Goal: Task Accomplishment & Management: Manage account settings

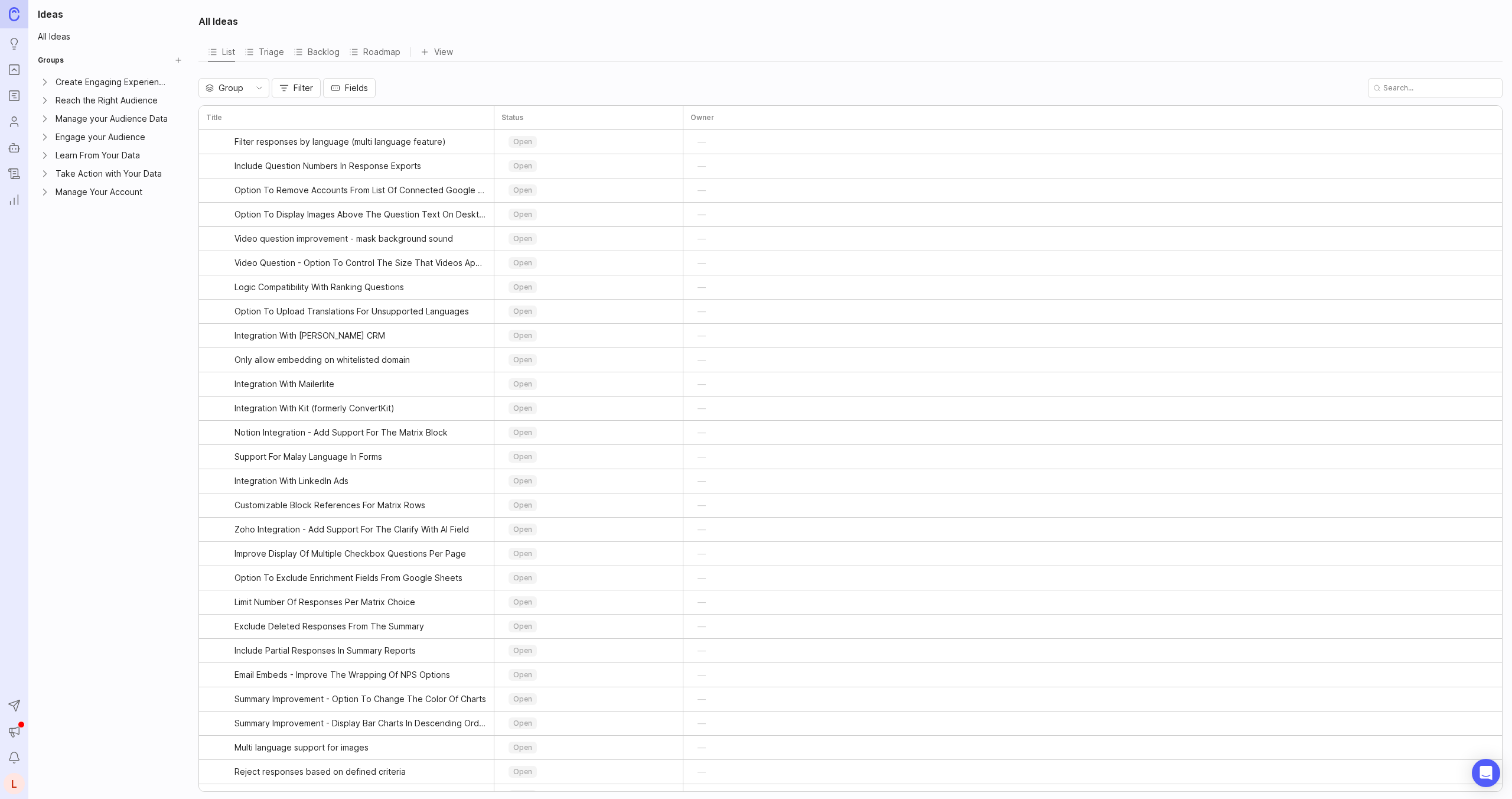
click at [16, 788] on div "L" at bounding box center [14, 783] width 21 height 21
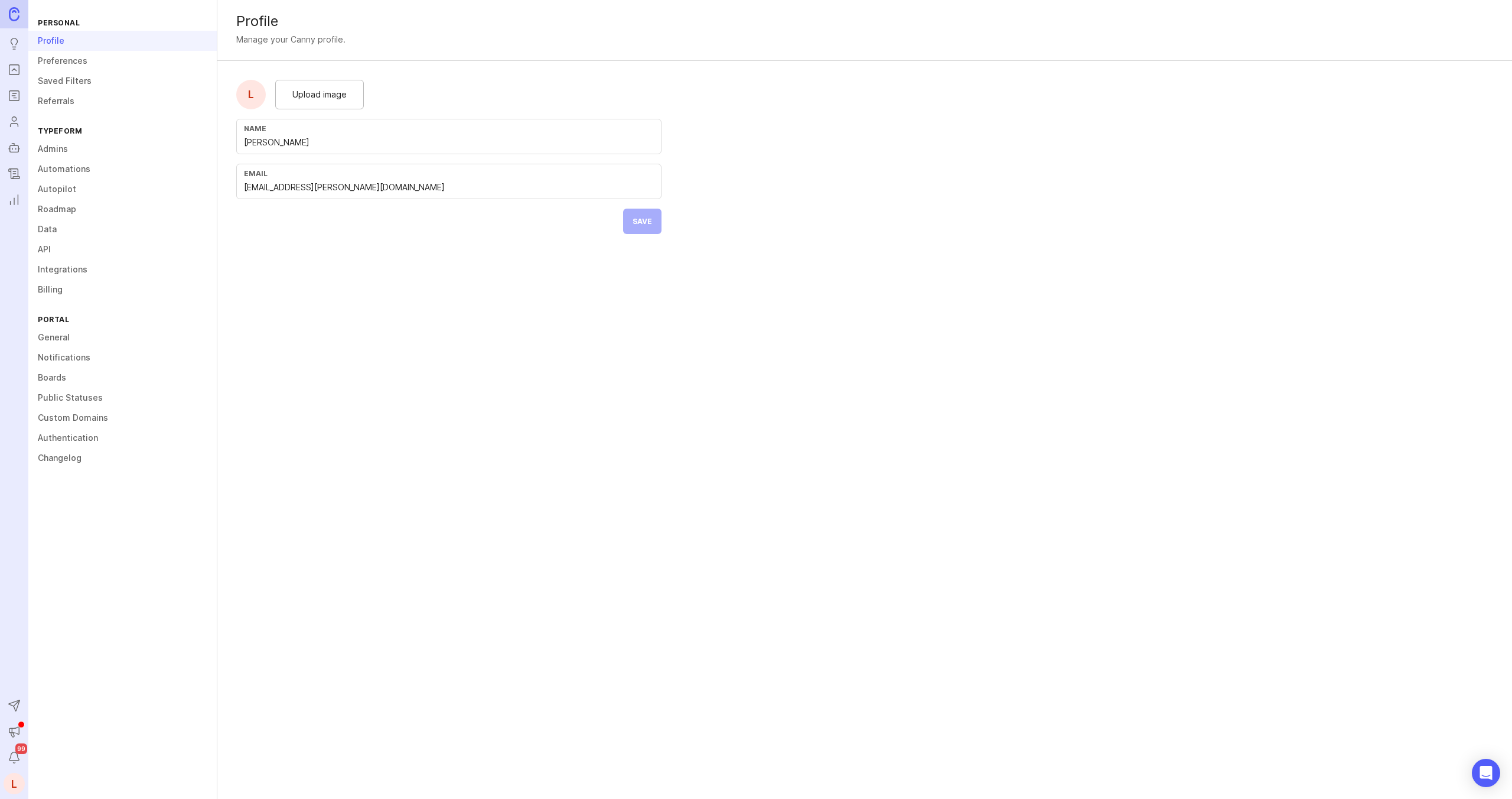
click at [1457, 97] on div "Profile Manage your Canny profile. L Upload image Name [PERSON_NAME] Email [PER…" at bounding box center [865, 126] width 1294 height 253
click at [62, 152] on link "Admins" at bounding box center [123, 148] width 189 height 20
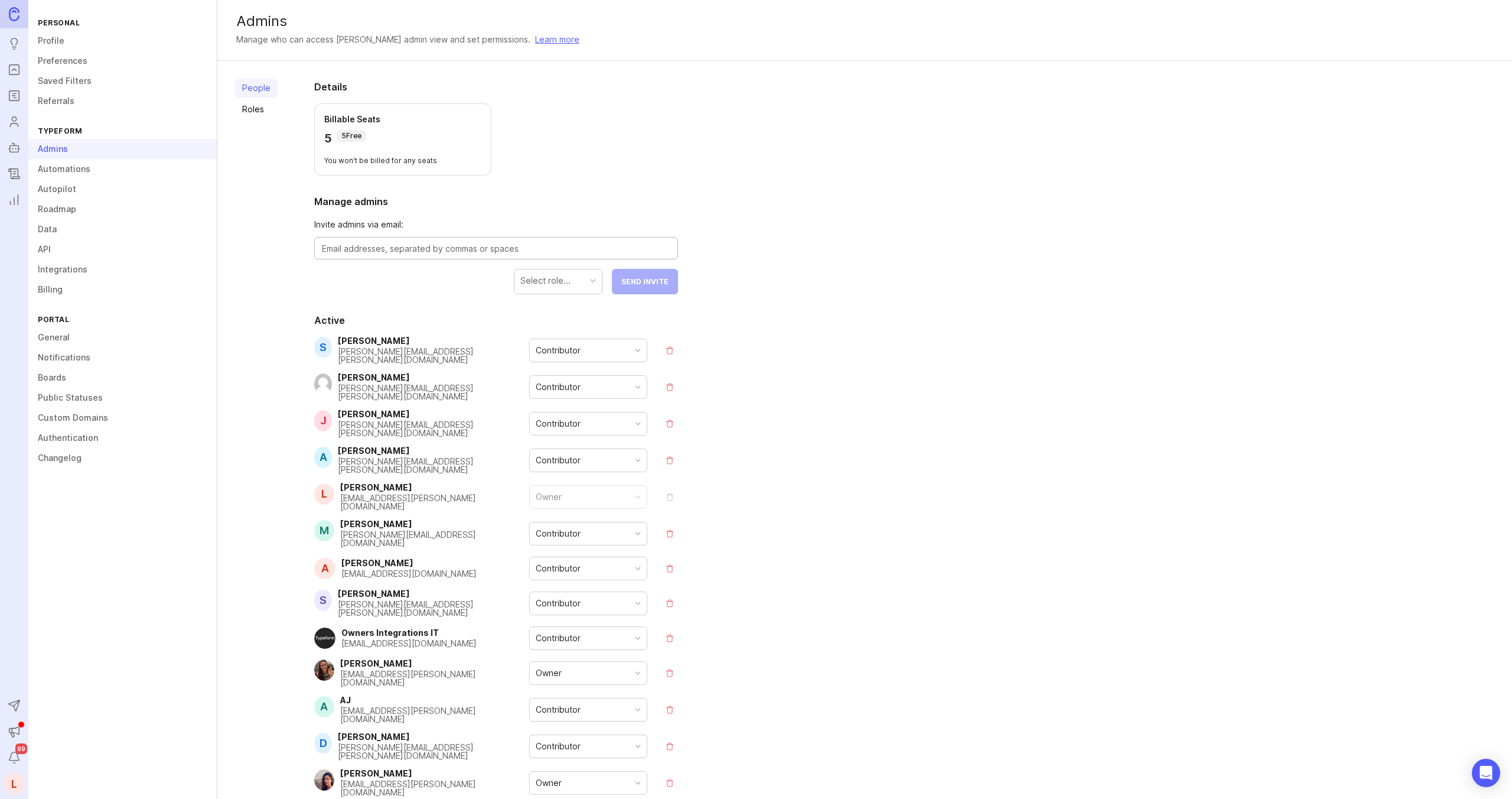
click at [403, 250] on textarea at bounding box center [496, 249] width 349 height 13
click at [383, 250] on textarea "[PERSON_NAME][EMAIL_ADDRESS][PERSON_NAME][DOMAIN_NAME]" at bounding box center [496, 249] width 349 height 13
paste textarea "z"
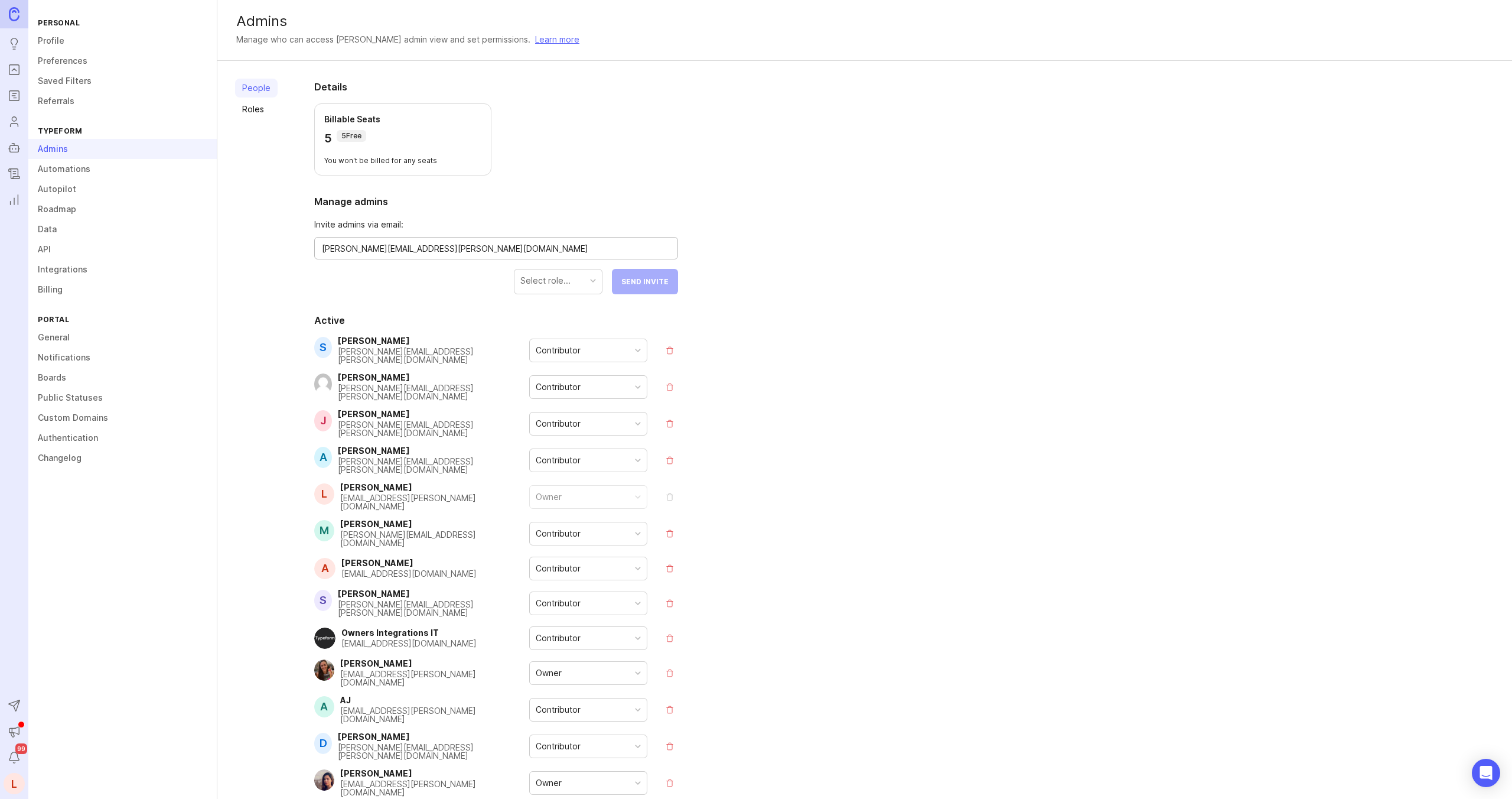
type textarea "[PERSON_NAME][EMAIL_ADDRESS][PERSON_NAME][DOMAIN_NAME]"
click at [581, 284] on div "Select role..." at bounding box center [558, 280] width 87 height 22
click at [661, 269] on button "Send Invite" at bounding box center [645, 281] width 66 height 25
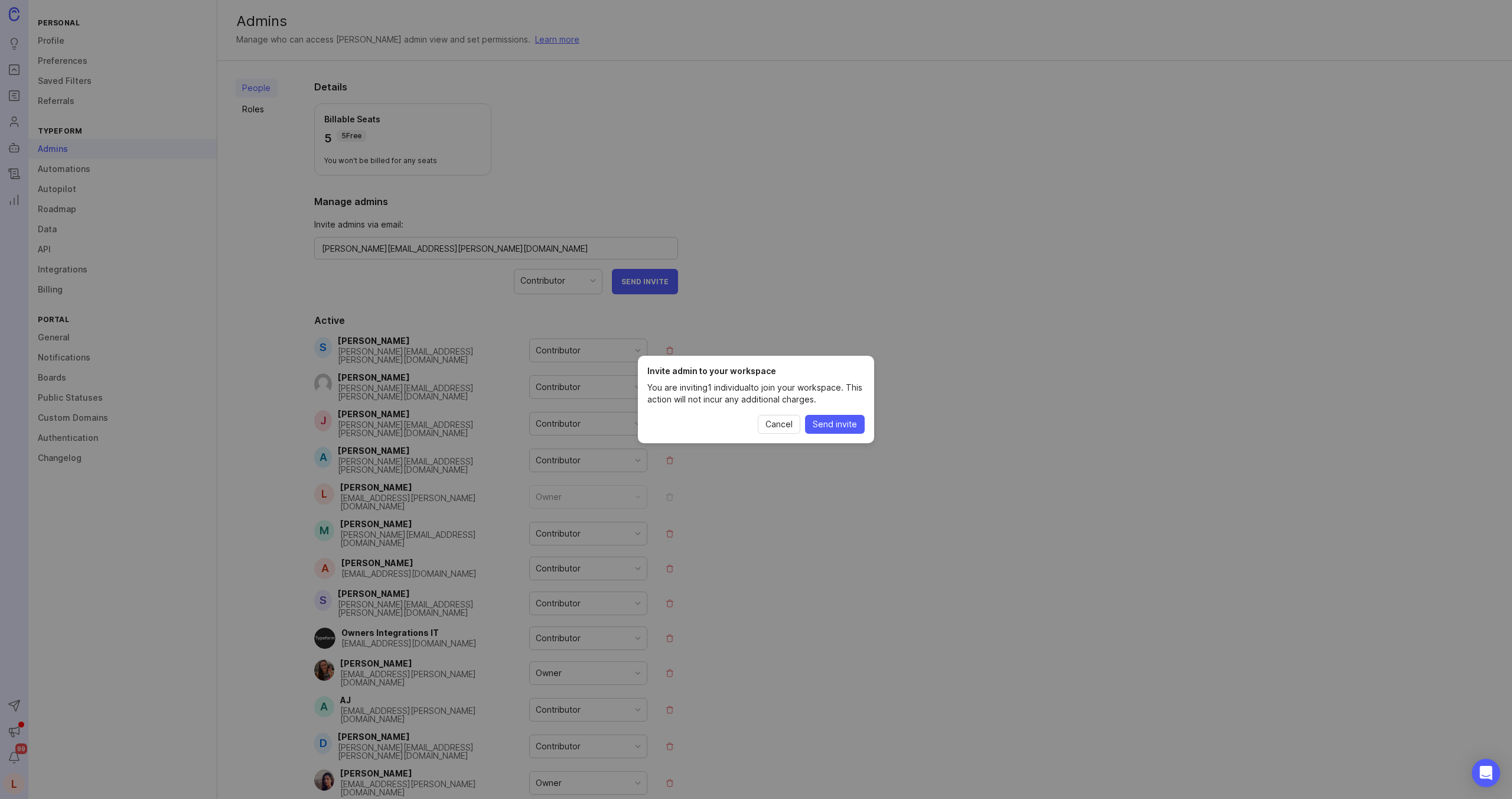
click at [838, 424] on span "Send invite" at bounding box center [835, 424] width 44 height 12
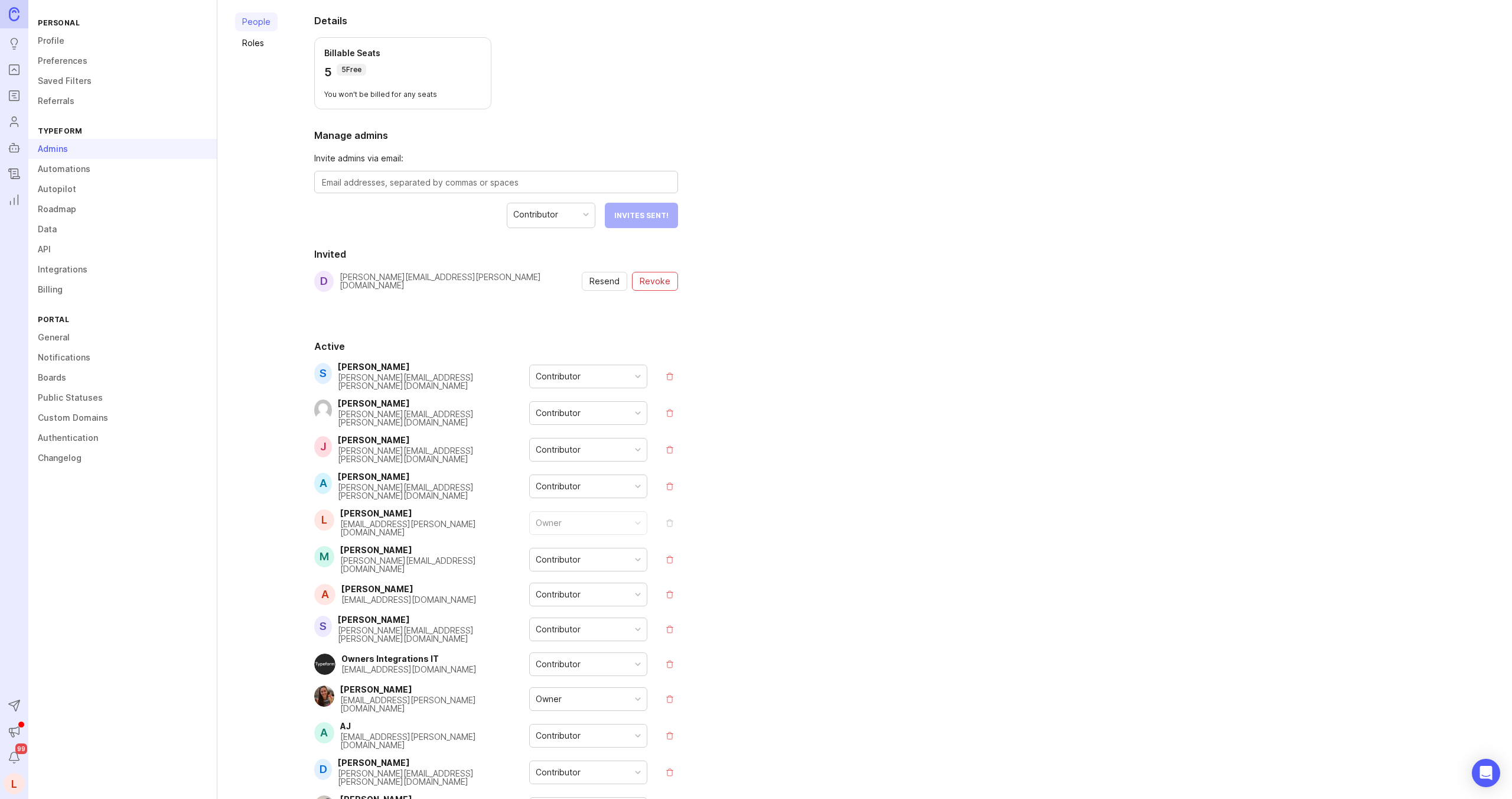
scroll to position [67, 0]
click at [632, 687] on div "Owner" at bounding box center [588, 698] width 117 height 22
click at [510, 266] on section "Invited d [PERSON_NAME][EMAIL_ADDRESS][PERSON_NAME][DOMAIN_NAME] Resend Revoke" at bounding box center [496, 283] width 364 height 73
drag, startPoint x: 480, startPoint y: 279, endPoint x: 342, endPoint y: 285, distance: 138.1
click at [342, 285] on div "d [PERSON_NAME][EMAIL_ADDRESS][PERSON_NAME][DOMAIN_NAME] Resend Revoke" at bounding box center [496, 280] width 364 height 21
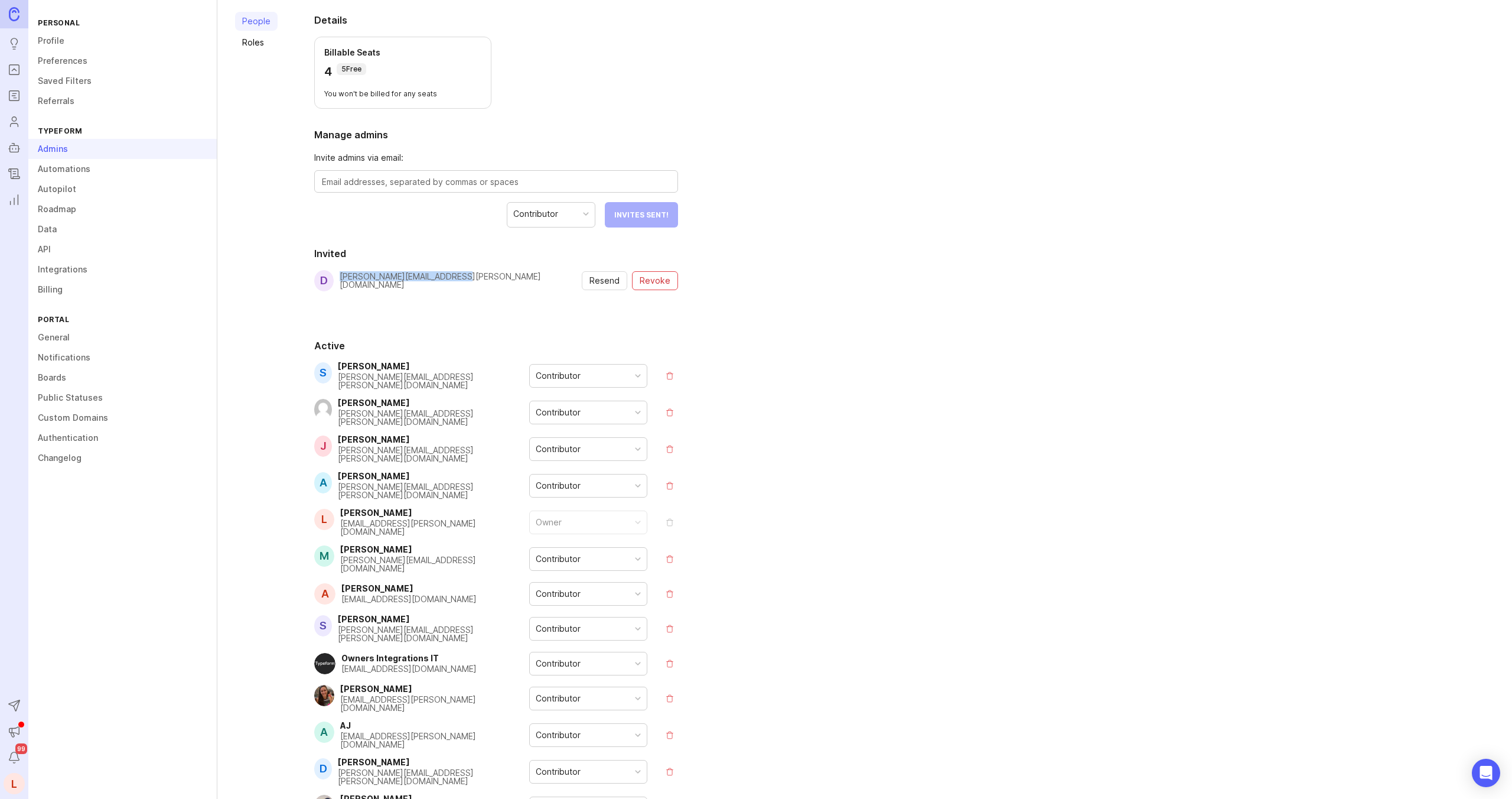
copy div "[PERSON_NAME][EMAIL_ADDRESS][PERSON_NAME][DOMAIN_NAME]"
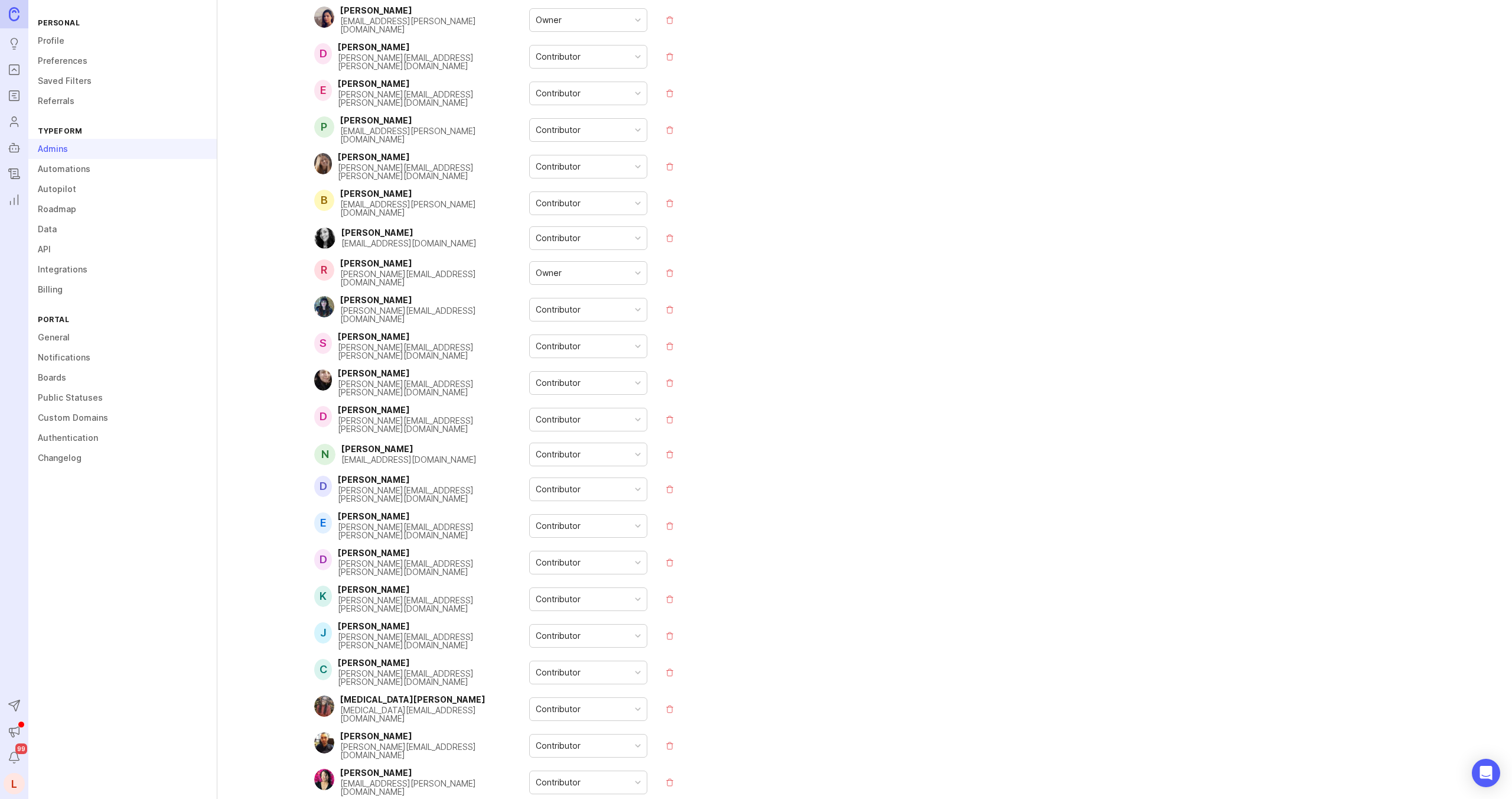
scroll to position [2714, 0]
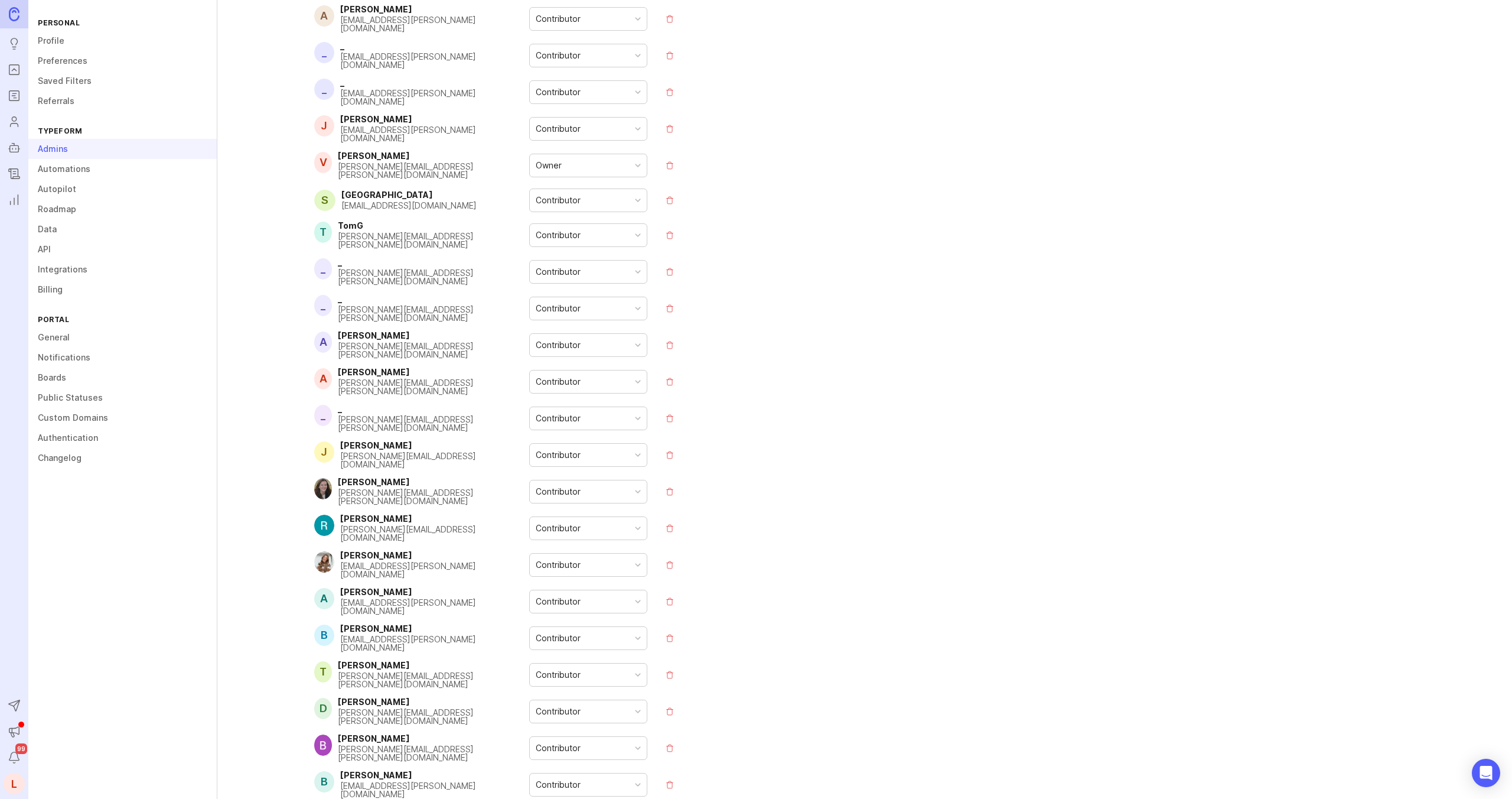
click at [552, 700] on div "Contributor" at bounding box center [588, 711] width 117 height 22
